Goal: Information Seeking & Learning: Learn about a topic

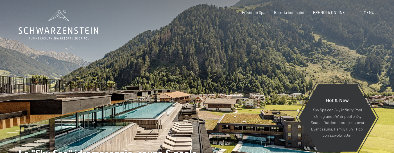
click at [364, 12] on span "Menu" at bounding box center [368, 12] width 11 height 5
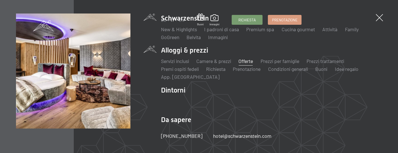
click at [247, 62] on link "Offerte" at bounding box center [246, 61] width 15 height 6
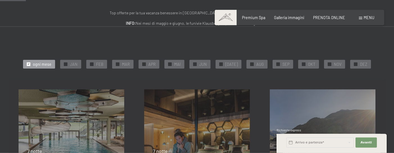
scroll to position [115, 0]
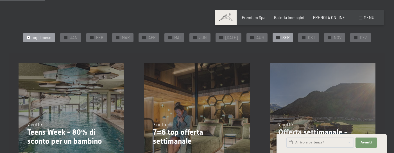
click at [282, 36] on span "SEP" at bounding box center [285, 38] width 7 height 6
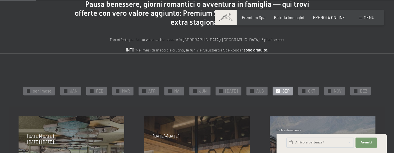
scroll to position [57, 0]
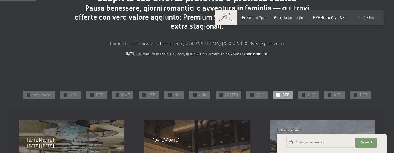
click at [276, 95] on div at bounding box center [278, 95] width 4 height 4
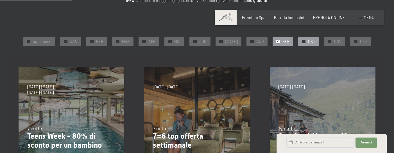
scroll to position [115, 0]
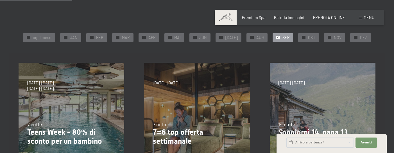
click at [276, 37] on div "✓ SEP" at bounding box center [282, 37] width 20 height 8
click at [250, 36] on div at bounding box center [252, 38] width 4 height 4
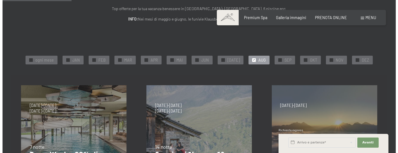
scroll to position [86, 0]
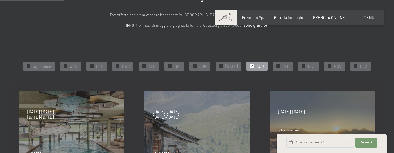
click at [362, 18] on div "Menu" at bounding box center [366, 18] width 15 height 6
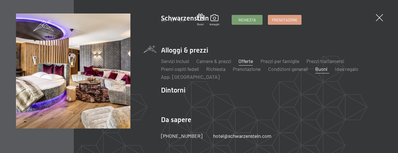
click at [324, 70] on link "Buoni" at bounding box center [322, 69] width 12 height 6
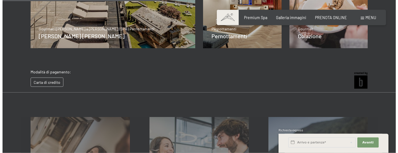
scroll to position [111, 0]
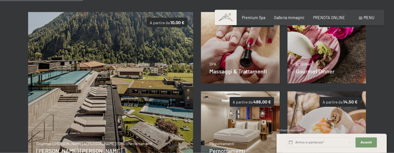
click at [371, 16] on span "Menu" at bounding box center [368, 17] width 11 height 5
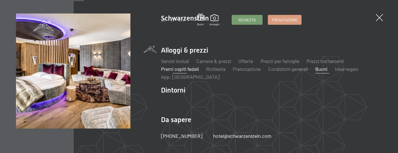
click at [188, 67] on link "Premi ospiti fedeli" at bounding box center [180, 69] width 38 height 6
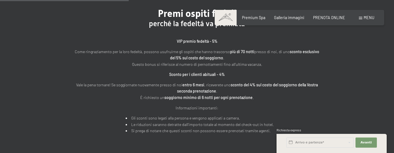
scroll to position [200, 0]
